Goal: Task Accomplishment & Management: Use online tool/utility

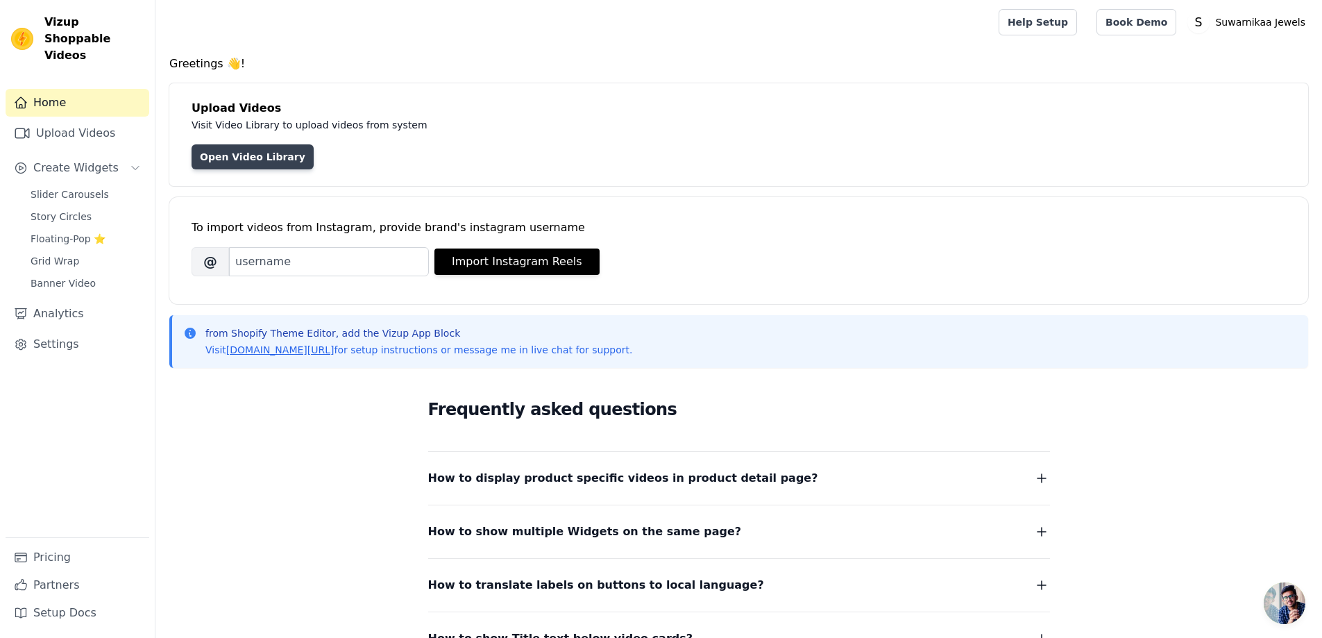
click at [231, 160] on link "Open Video Library" at bounding box center [253, 156] width 122 height 25
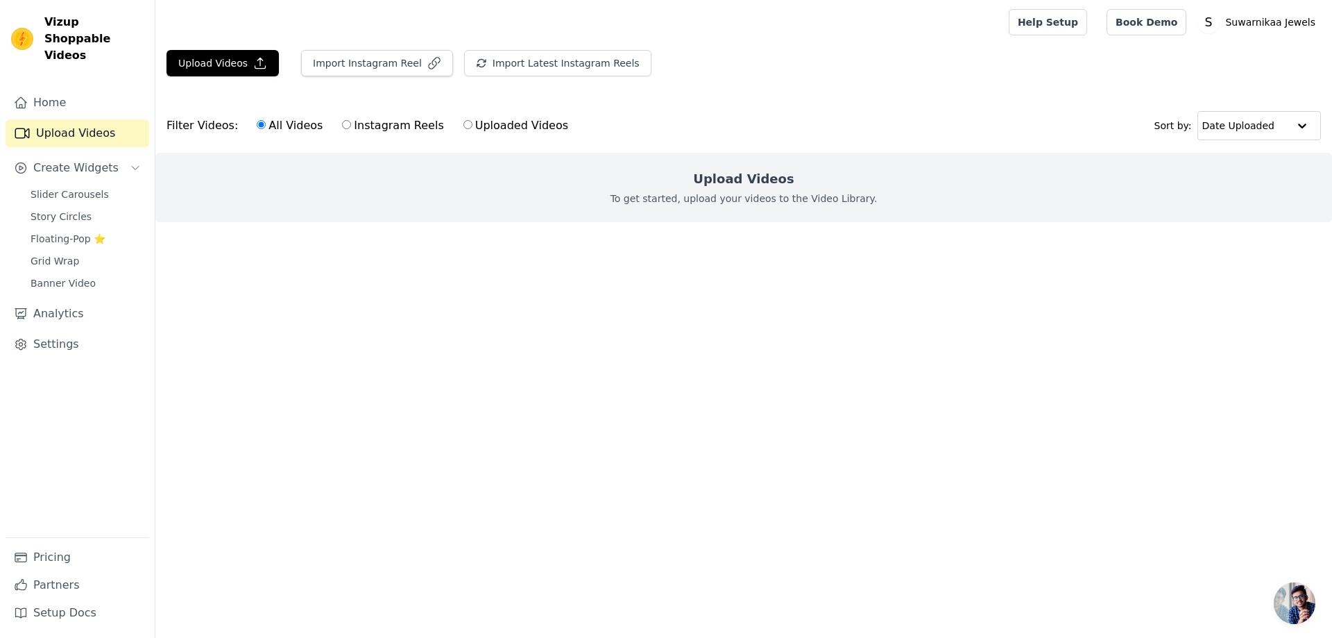
click at [342, 124] on input "Instagram Reels" at bounding box center [346, 124] width 9 height 9
radio input "true"
click at [747, 192] on p "To get started, upload your videos to the Video Library." at bounding box center [744, 199] width 267 height 14
click at [332, 66] on button "Import Instagram Reel" at bounding box center [377, 63] width 152 height 26
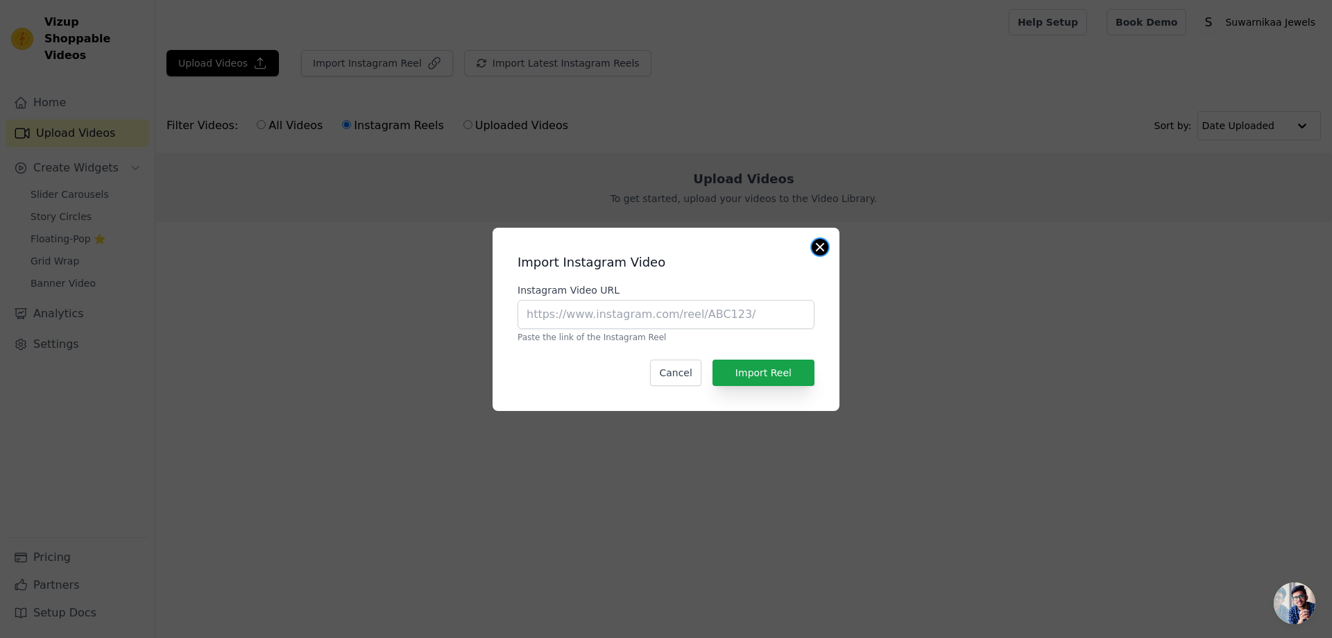
click at [818, 248] on button "Close modal" at bounding box center [820, 247] width 17 height 17
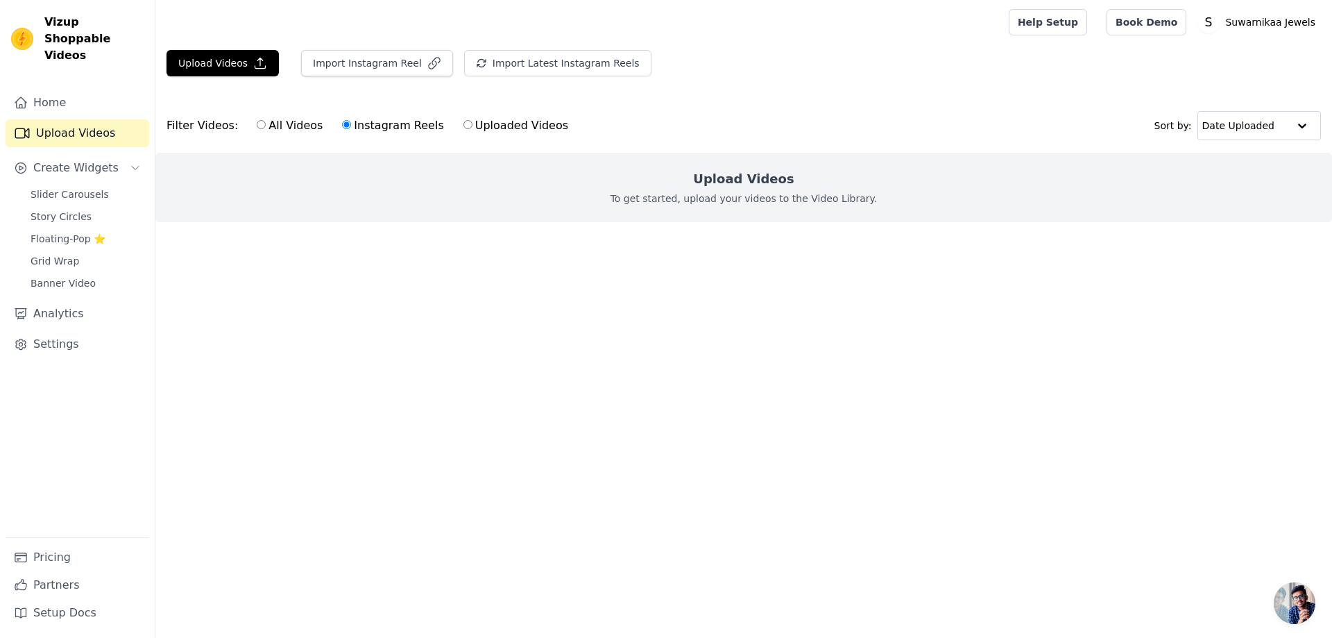
click at [193, 128] on div "Filter Videos: All Videos Instagram Reels Uploaded Videos" at bounding box center [371, 126] width 409 height 32
click at [761, 187] on h2 "Upload Videos" at bounding box center [743, 178] width 101 height 19
click at [761, 185] on h2 "Upload Videos" at bounding box center [743, 178] width 101 height 19
click at [63, 232] on span "Floating-Pop ⭐" at bounding box center [68, 239] width 75 height 14
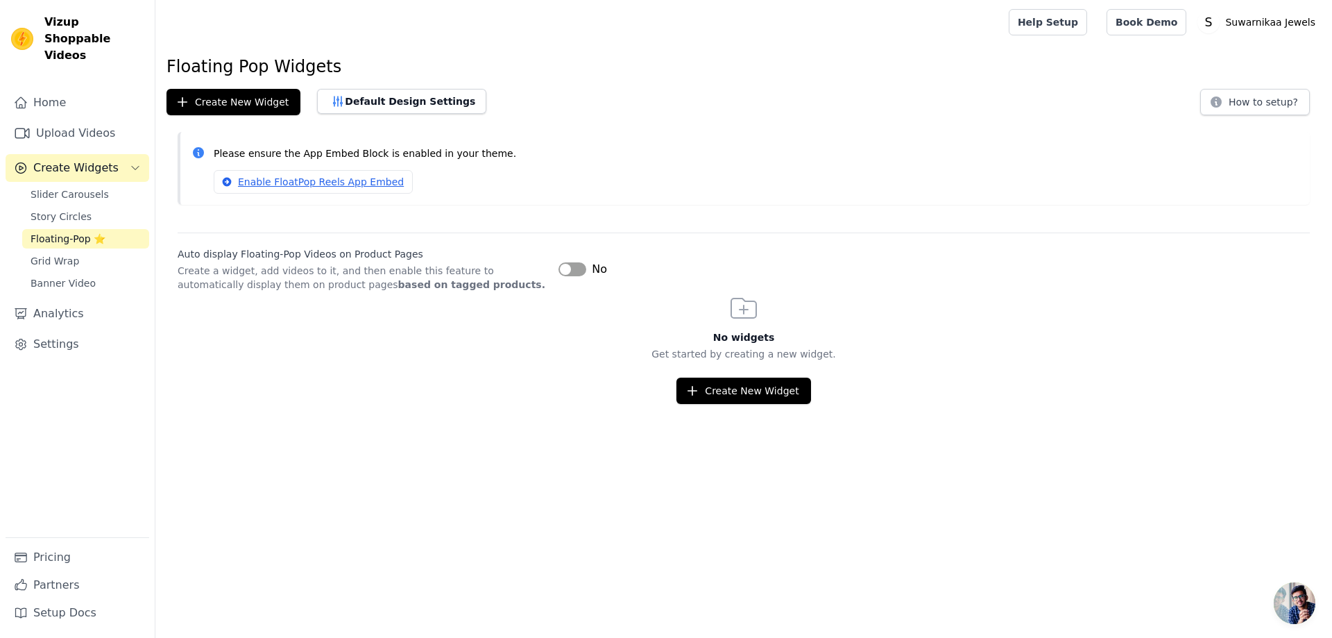
click at [562, 273] on button "Label" at bounding box center [573, 269] width 28 height 14
click at [366, 101] on button "Default Design Settings" at bounding box center [401, 101] width 169 height 25
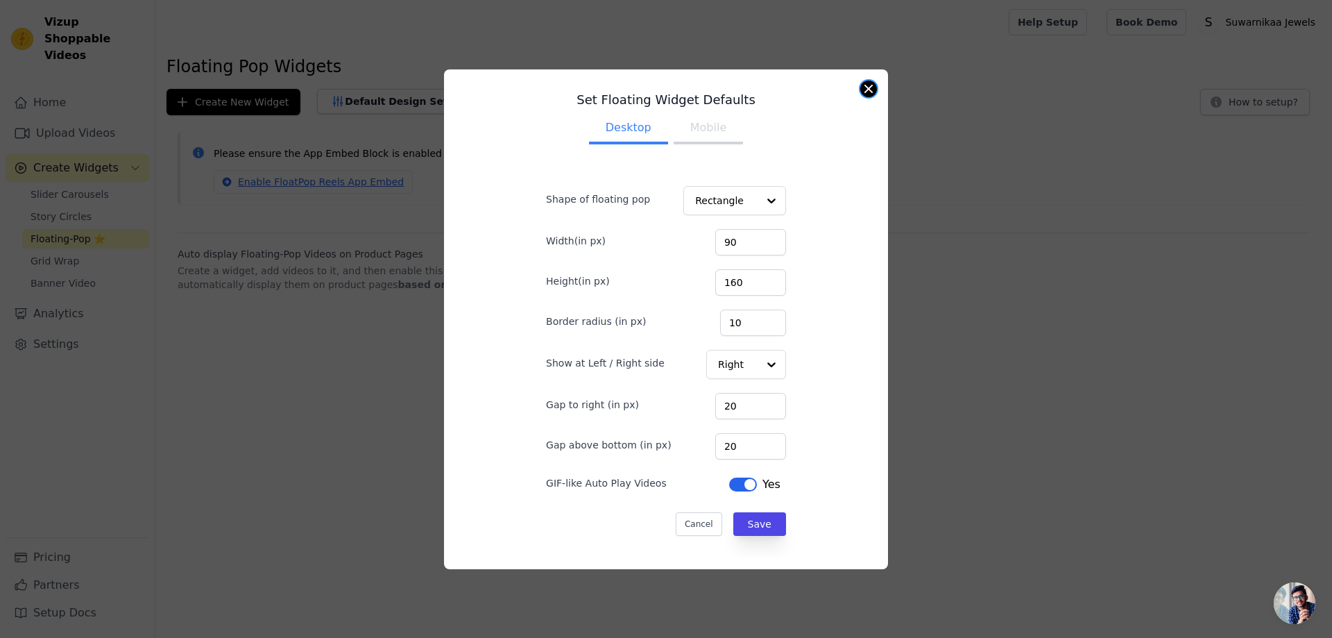
click at [866, 94] on button "Close modal" at bounding box center [869, 89] width 17 height 17
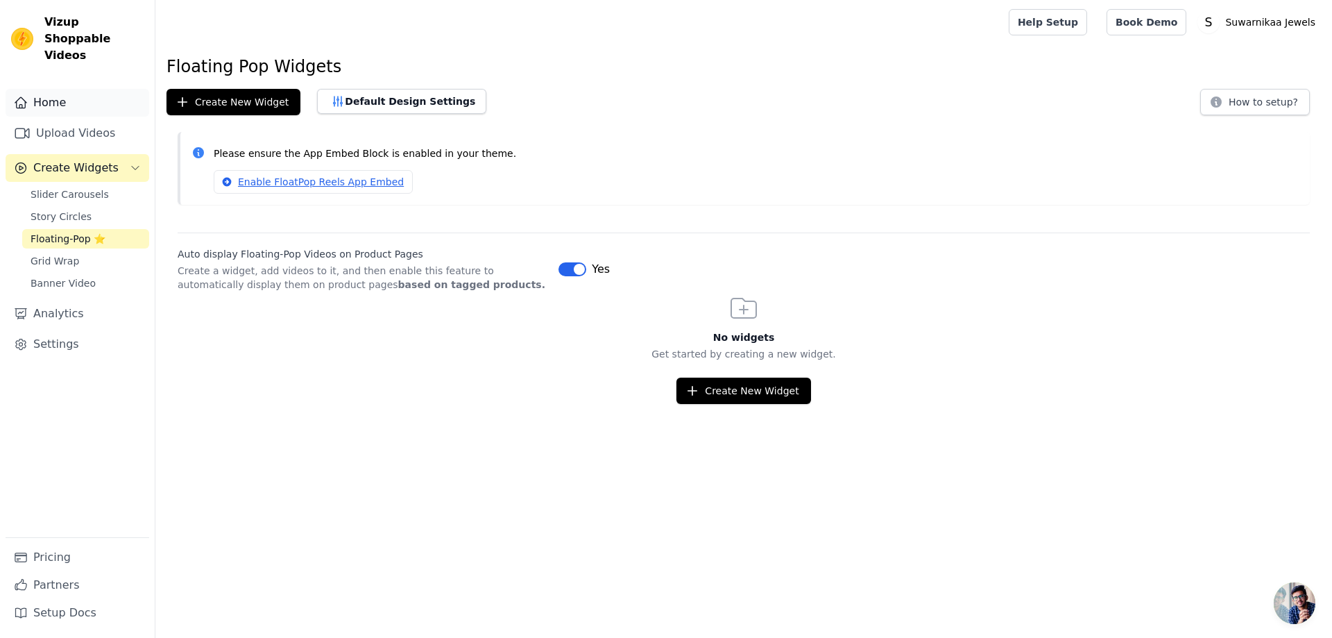
click at [49, 90] on link "Home" at bounding box center [78, 103] width 144 height 28
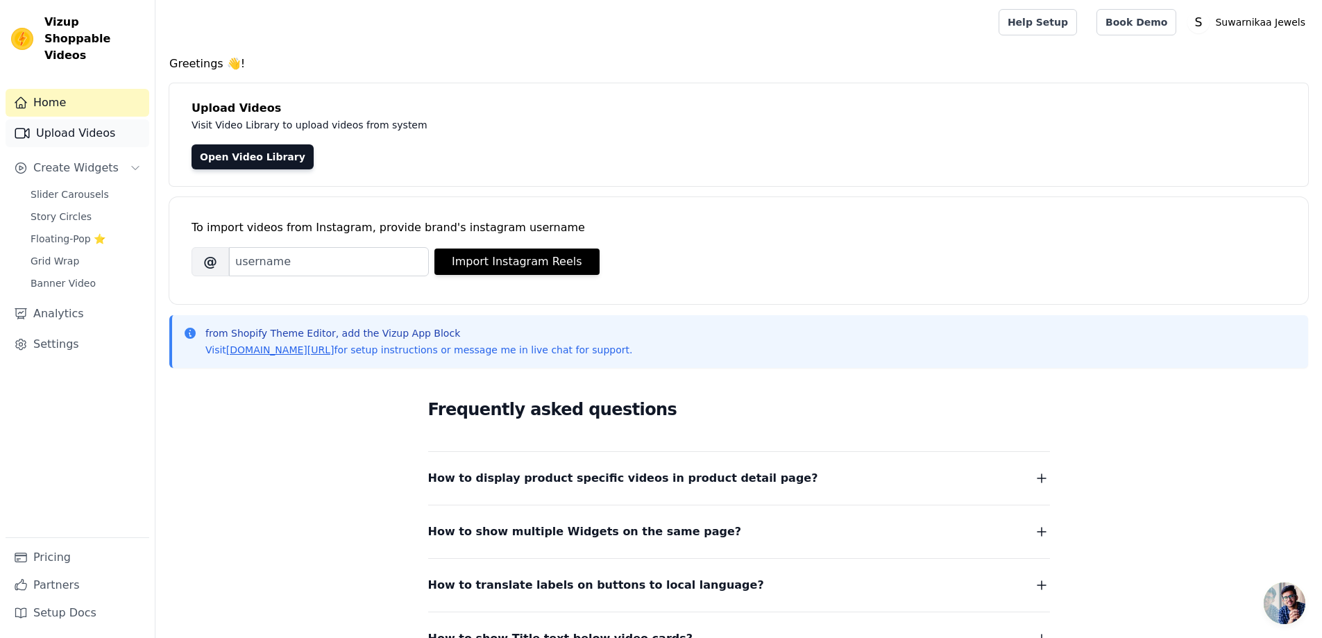
click at [51, 119] on link "Upload Videos" at bounding box center [78, 133] width 144 height 28
